Goal: Task Accomplishment & Management: Use online tool/utility

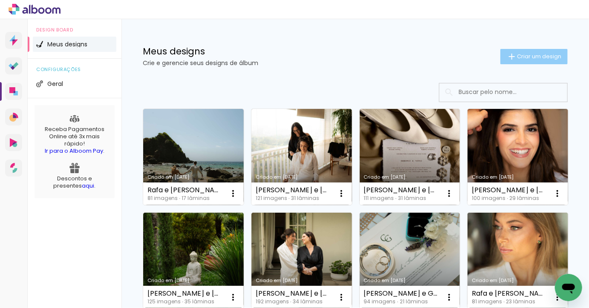
click at [529, 58] on span "Criar um design" at bounding box center [539, 57] width 44 height 6
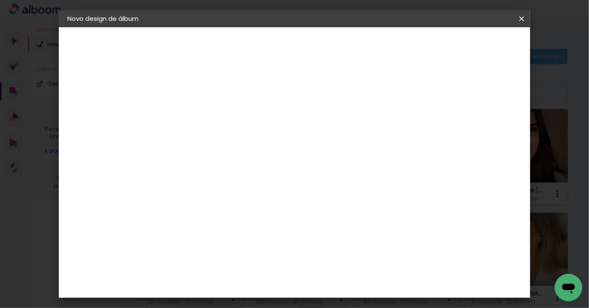
click at [231, 128] on div at bounding box center [206, 115] width 49 height 64
click at [207, 118] on input at bounding box center [207, 114] width 0 height 13
type input "ALE E VINI CASAMENTO"
type paper-input "ALE E VINI CASAMENTO"
click at [0, 0] on slot "Avançar" at bounding box center [0, 0] width 0 height 0
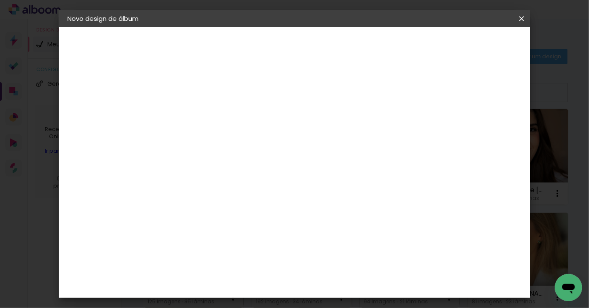
click at [0, 0] on slot "Tamanho Livre" at bounding box center [0, 0] width 0 height 0
click at [0, 0] on slot "Avançar" at bounding box center [0, 0] width 0 height 0
click at [474, 42] on span "Iniciar design" at bounding box center [454, 45] width 39 height 6
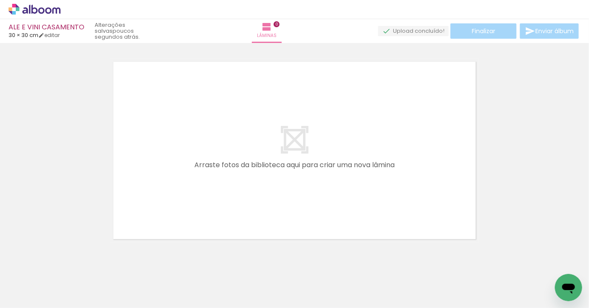
scroll to position [11, 0]
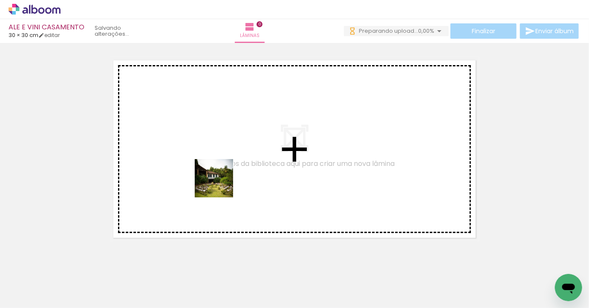
drag, startPoint x: 92, startPoint y: 286, endPoint x: 219, endPoint y: 185, distance: 162.5
click at [220, 185] on quentale-workspace at bounding box center [294, 154] width 589 height 308
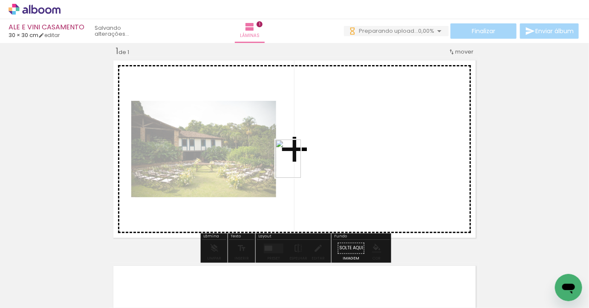
drag, startPoint x: 151, startPoint y: 270, endPoint x: 301, endPoint y: 165, distance: 182.3
click at [301, 165] on quentale-workspace at bounding box center [294, 154] width 589 height 308
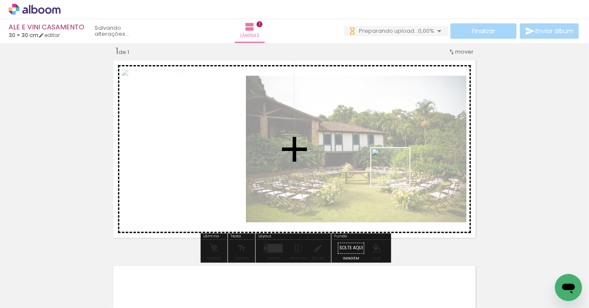
drag, startPoint x: 185, startPoint y: 278, endPoint x: 435, endPoint y: 161, distance: 276.1
click at [435, 161] on quentale-workspace at bounding box center [294, 154] width 589 height 308
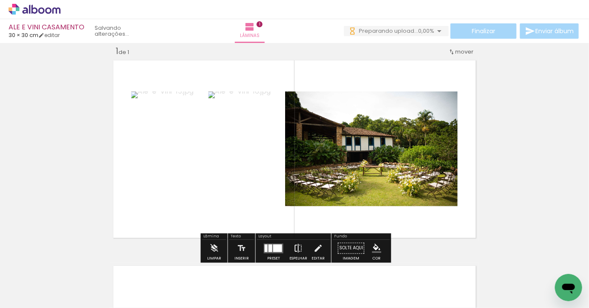
click at [293, 247] on iron-icon at bounding box center [297, 248] width 9 height 17
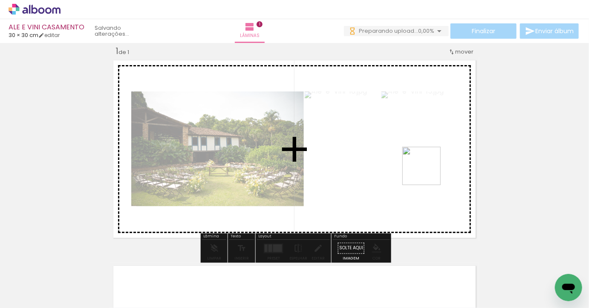
drag, startPoint x: 567, startPoint y: 270, endPoint x: 426, endPoint y: 172, distance: 171.8
click at [426, 172] on quentale-workspace at bounding box center [294, 154] width 589 height 308
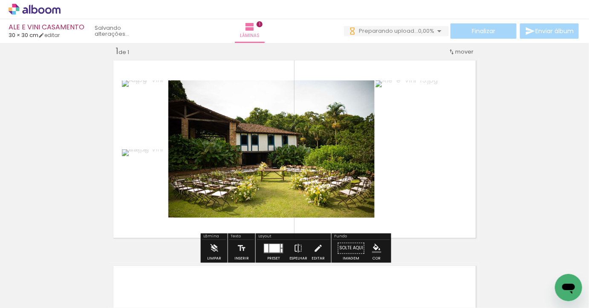
scroll to position [0, 463]
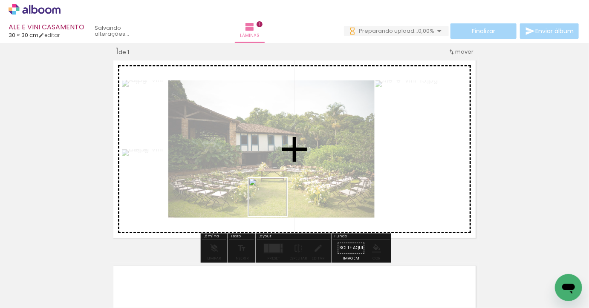
drag, startPoint x: 250, startPoint y: 283, endPoint x: 274, endPoint y: 204, distance: 83.4
click at [274, 204] on quentale-workspace at bounding box center [294, 154] width 589 height 308
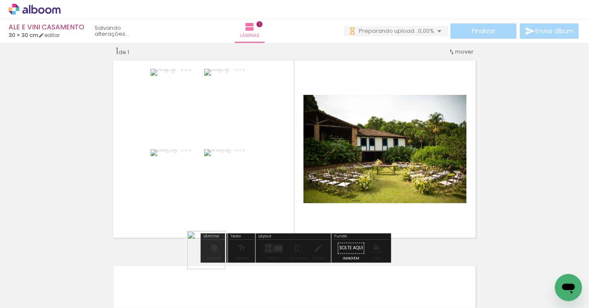
drag, startPoint x: 206, startPoint y: 277, endPoint x: 276, endPoint y: 181, distance: 119.3
click at [276, 181] on quentale-workspace at bounding box center [294, 154] width 589 height 308
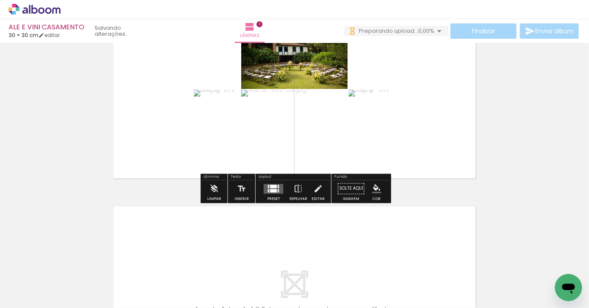
scroll to position [0, 0]
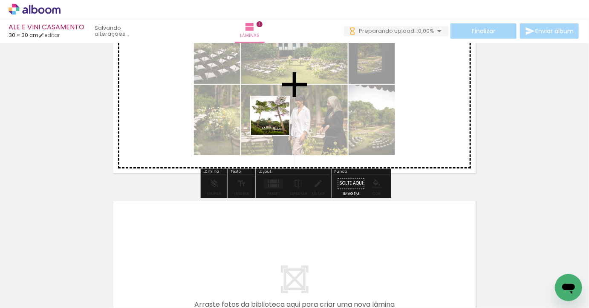
drag, startPoint x: 228, startPoint y: 276, endPoint x: 283, endPoint y: 110, distance: 174.4
click at [283, 109] on quentale-workspace at bounding box center [294, 154] width 589 height 308
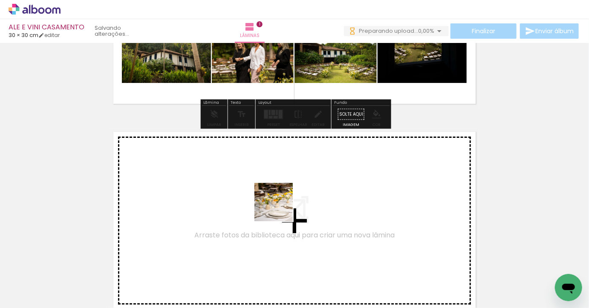
drag, startPoint x: 280, startPoint y: 262, endPoint x: 280, endPoint y: 203, distance: 59.2
click at [280, 203] on quentale-workspace at bounding box center [294, 154] width 589 height 308
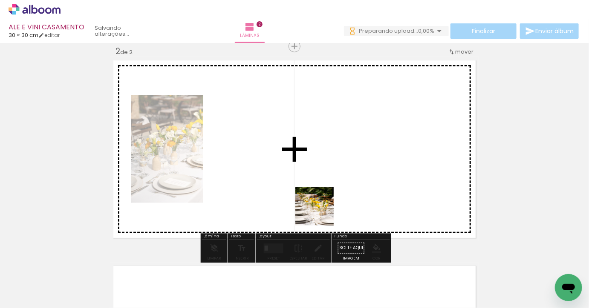
drag, startPoint x: 321, startPoint y: 283, endPoint x: 362, endPoint y: 226, distance: 70.7
click at [321, 175] on quentale-workspace at bounding box center [294, 154] width 589 height 308
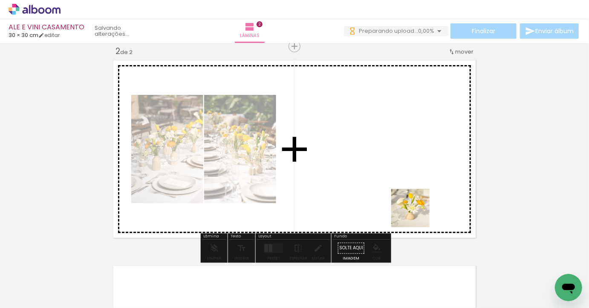
drag, startPoint x: 417, startPoint y: 280, endPoint x: 416, endPoint y: 192, distance: 88.2
click at [416, 192] on quentale-workspace at bounding box center [294, 154] width 589 height 308
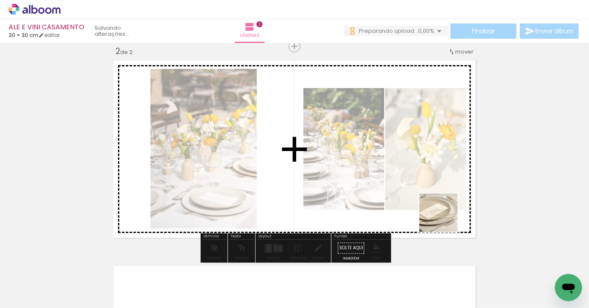
drag, startPoint x: 471, startPoint y: 292, endPoint x: 435, endPoint y: 192, distance: 106.0
click at [435, 192] on quentale-workspace at bounding box center [294, 154] width 589 height 308
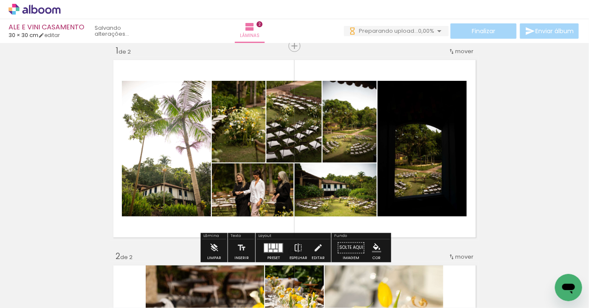
drag, startPoint x: 250, startPoint y: 282, endPoint x: 296, endPoint y: 154, distance: 136.2
click at [296, 154] on quentale-workspace at bounding box center [294, 154] width 589 height 308
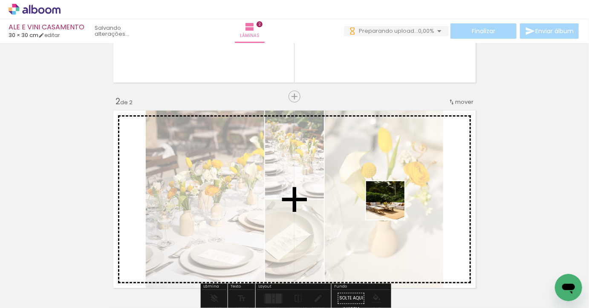
drag, startPoint x: 394, startPoint y: 297, endPoint x: 391, endPoint y: 191, distance: 106.1
click at [391, 191] on quentale-workspace at bounding box center [294, 154] width 589 height 308
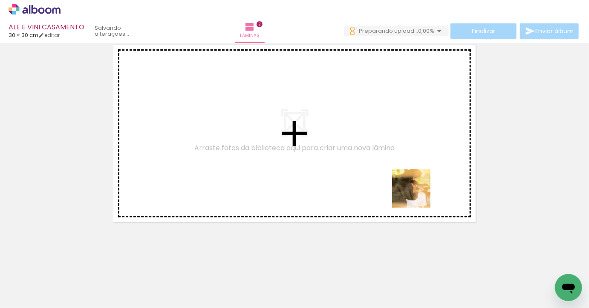
drag, startPoint x: 471, startPoint y: 259, endPoint x: 400, endPoint y: 180, distance: 106.2
click at [400, 180] on quentale-workspace at bounding box center [294, 154] width 589 height 308
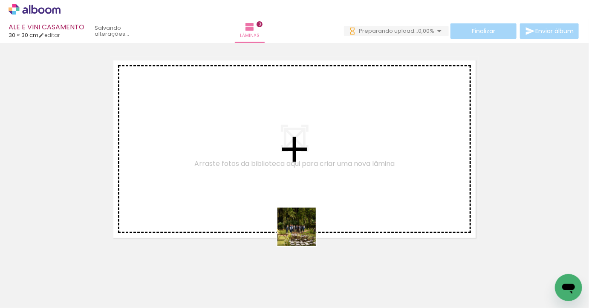
drag, startPoint x: 291, startPoint y: 282, endPoint x: 314, endPoint y: 194, distance: 90.7
click at [314, 192] on quentale-workspace at bounding box center [294, 154] width 589 height 308
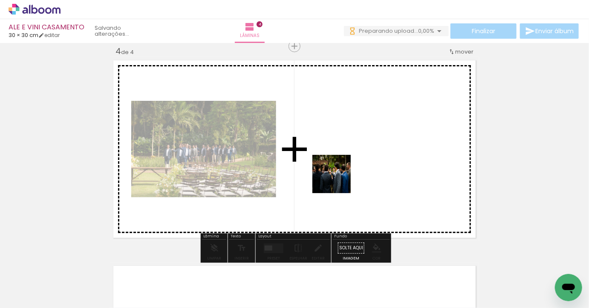
drag, startPoint x: 338, startPoint y: 283, endPoint x: 338, endPoint y: 181, distance: 102.6
click at [338, 181] on quentale-workspace at bounding box center [294, 154] width 589 height 308
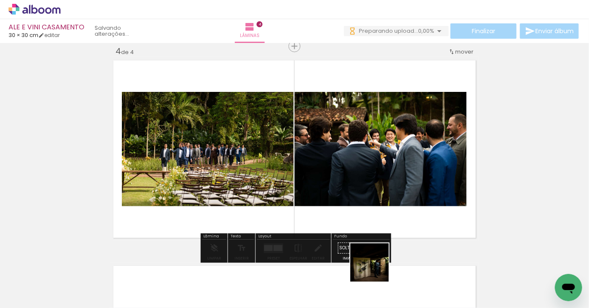
drag, startPoint x: 376, startPoint y: 269, endPoint x: 376, endPoint y: 160, distance: 109.5
click at [376, 161] on quentale-workspace at bounding box center [294, 154] width 589 height 308
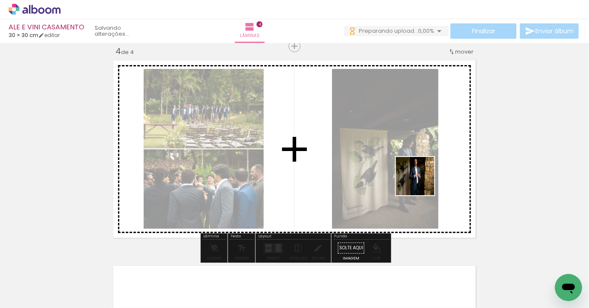
drag, startPoint x: 422, startPoint y: 270, endPoint x: 421, endPoint y: 179, distance: 91.6
click at [421, 179] on quentale-workspace at bounding box center [294, 154] width 589 height 308
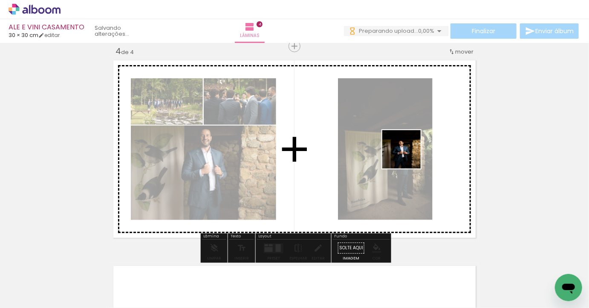
drag, startPoint x: 470, startPoint y: 269, endPoint x: 406, endPoint y: 153, distance: 131.9
click at [406, 153] on quentale-workspace at bounding box center [294, 154] width 589 height 308
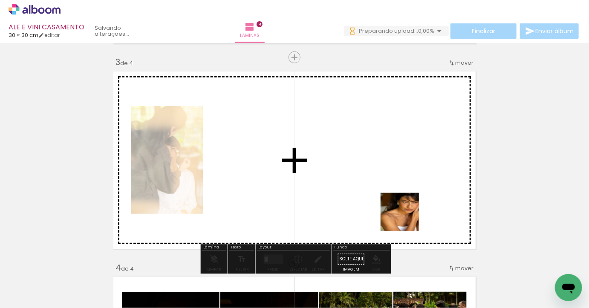
drag, startPoint x: 406, startPoint y: 274, endPoint x: 406, endPoint y: 194, distance: 80.1
click at [406, 194] on quentale-workspace at bounding box center [294, 154] width 589 height 308
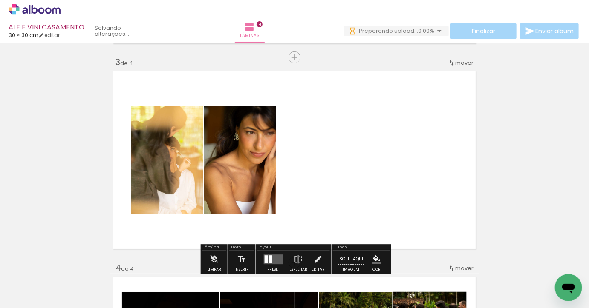
drag, startPoint x: 448, startPoint y: 279, endPoint x: 418, endPoint y: 161, distance: 122.2
click at [418, 161] on quentale-workspace at bounding box center [294, 154] width 589 height 308
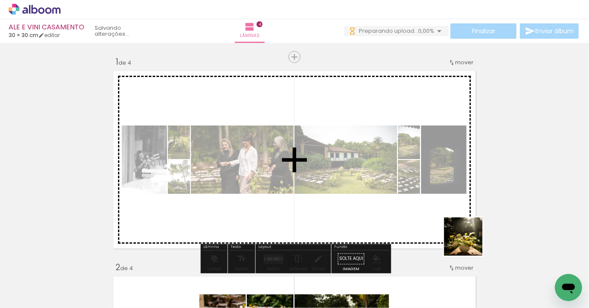
drag, startPoint x: 497, startPoint y: 285, endPoint x: 431, endPoint y: 180, distance: 123.2
click at [431, 180] on quentale-workspace at bounding box center [294, 154] width 589 height 308
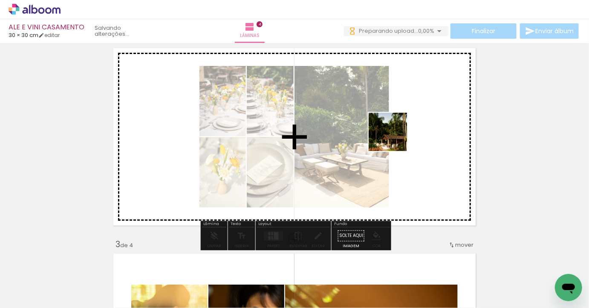
drag, startPoint x: 389, startPoint y: 279, endPoint x: 394, endPoint y: 138, distance: 140.2
click at [394, 138] on quentale-workspace at bounding box center [294, 154] width 589 height 308
